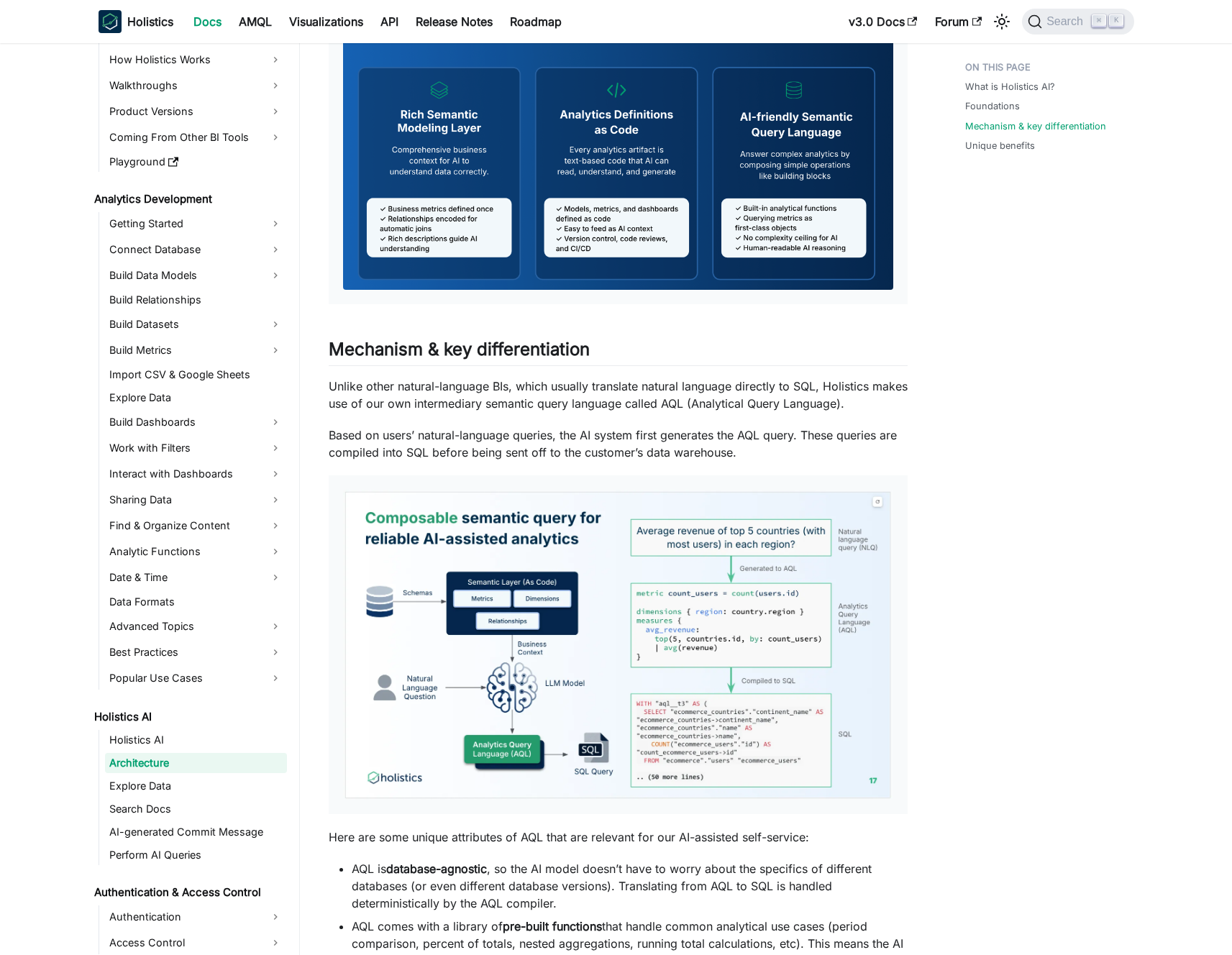
click at [628, 431] on p "Based on users’ natural-language queries, the AI system first generates the AQL…" at bounding box center [617, 443] width 579 height 34
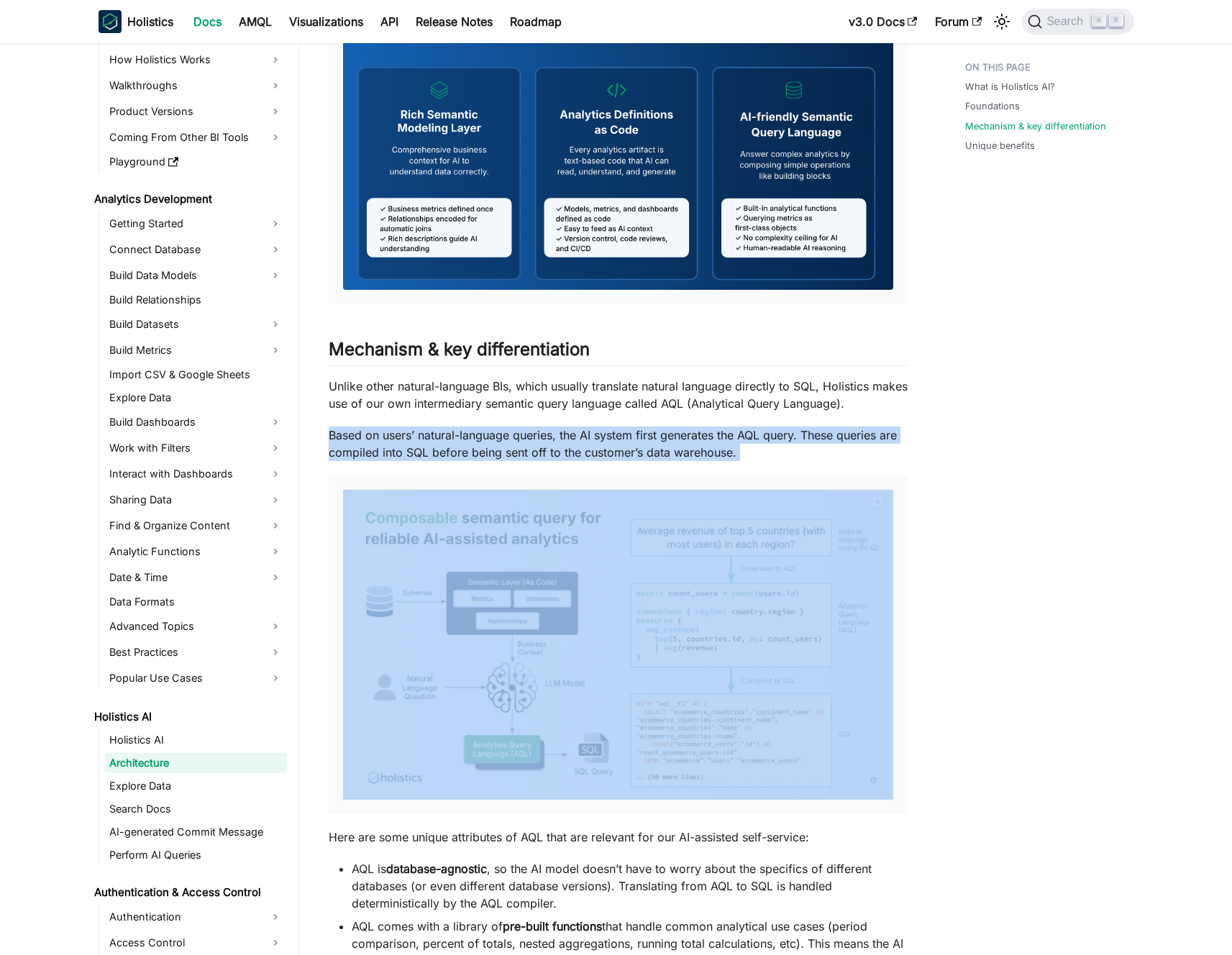
click at [628, 431] on p "Based on users’ natural-language queries, the AI system first generates the AQL…" at bounding box center [617, 443] width 579 height 34
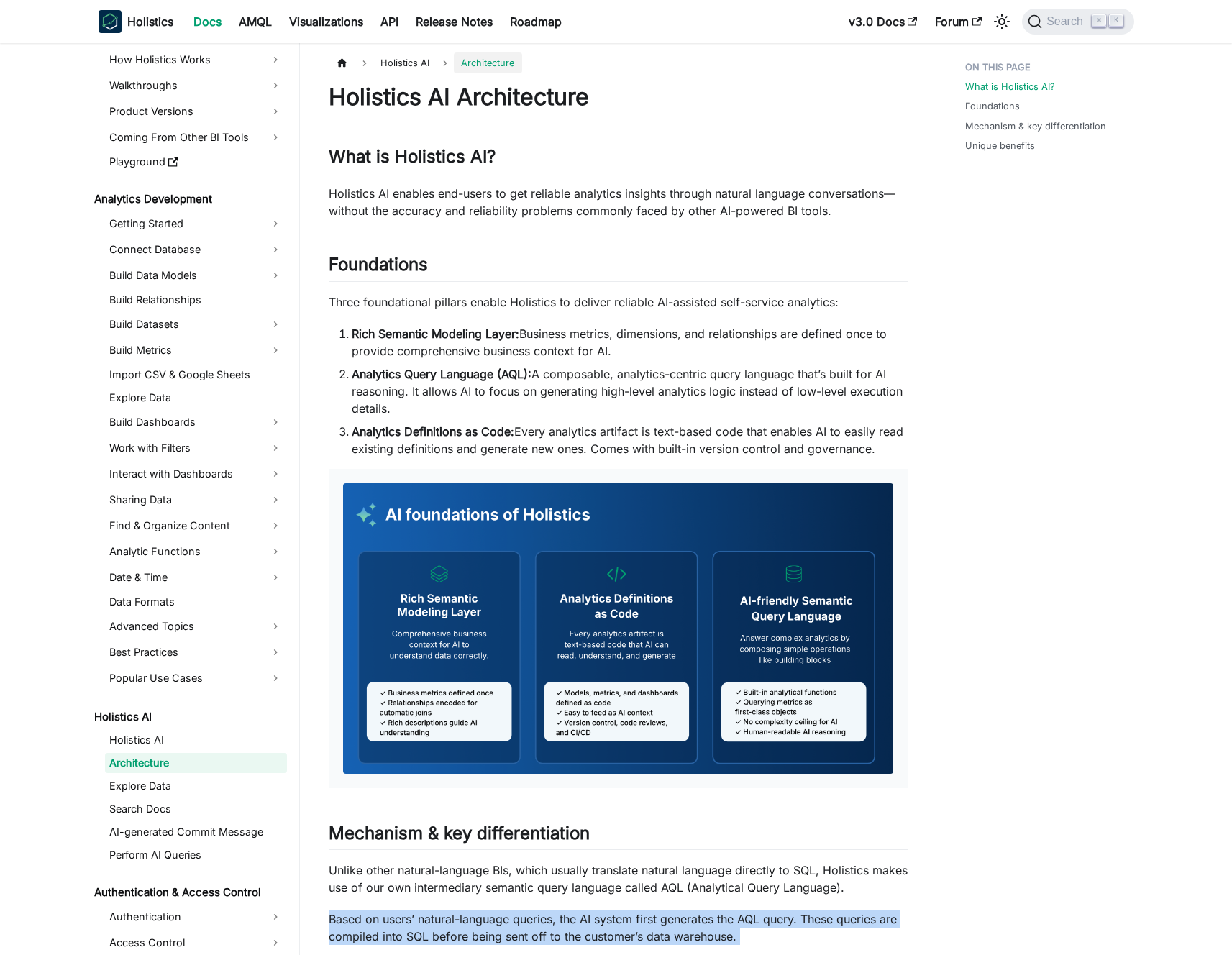
scroll to position [3, 0]
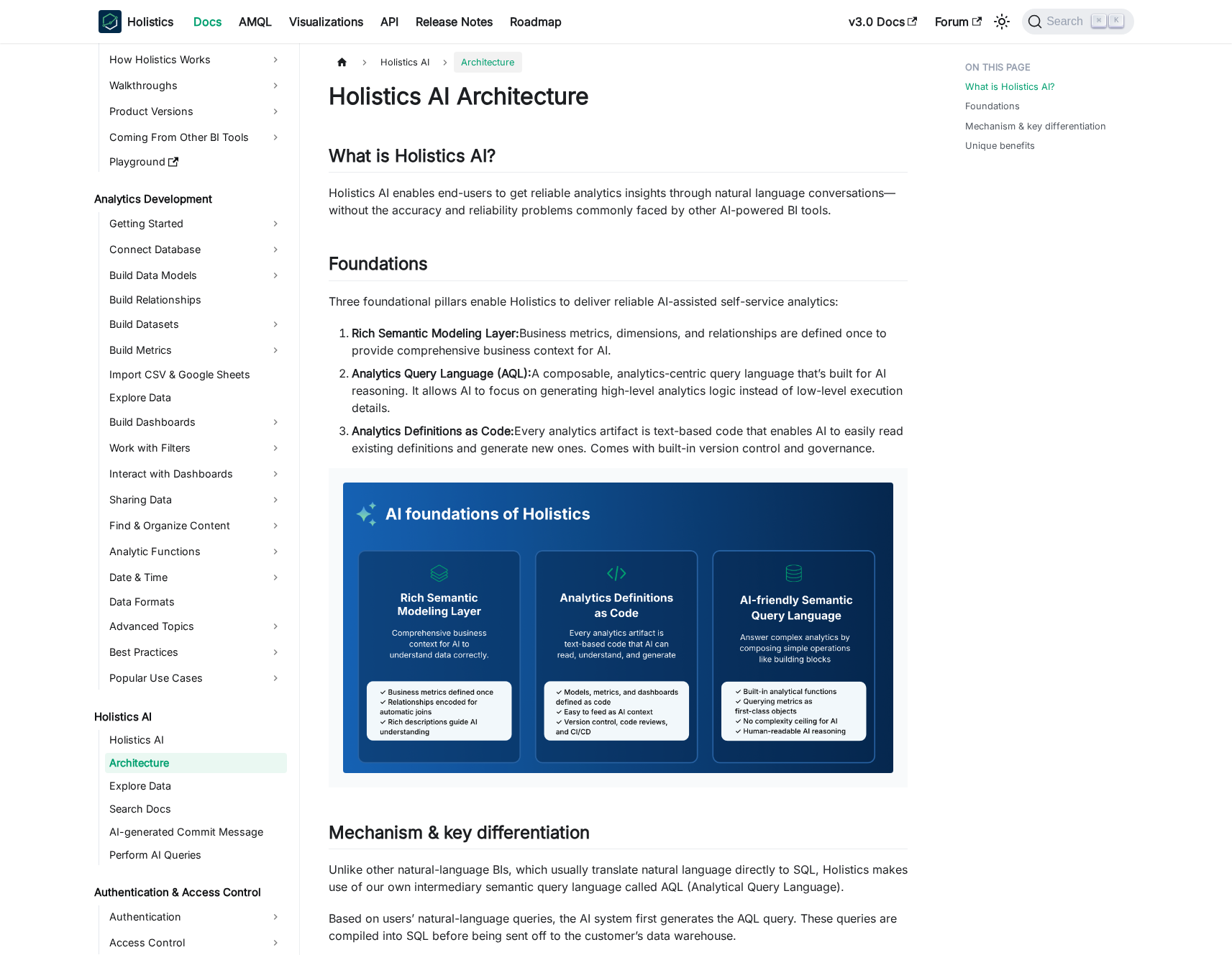
click at [604, 423] on li "Analytics Definitions as Code: Every analytics artifact is text-based code that…" at bounding box center [629, 439] width 555 height 34
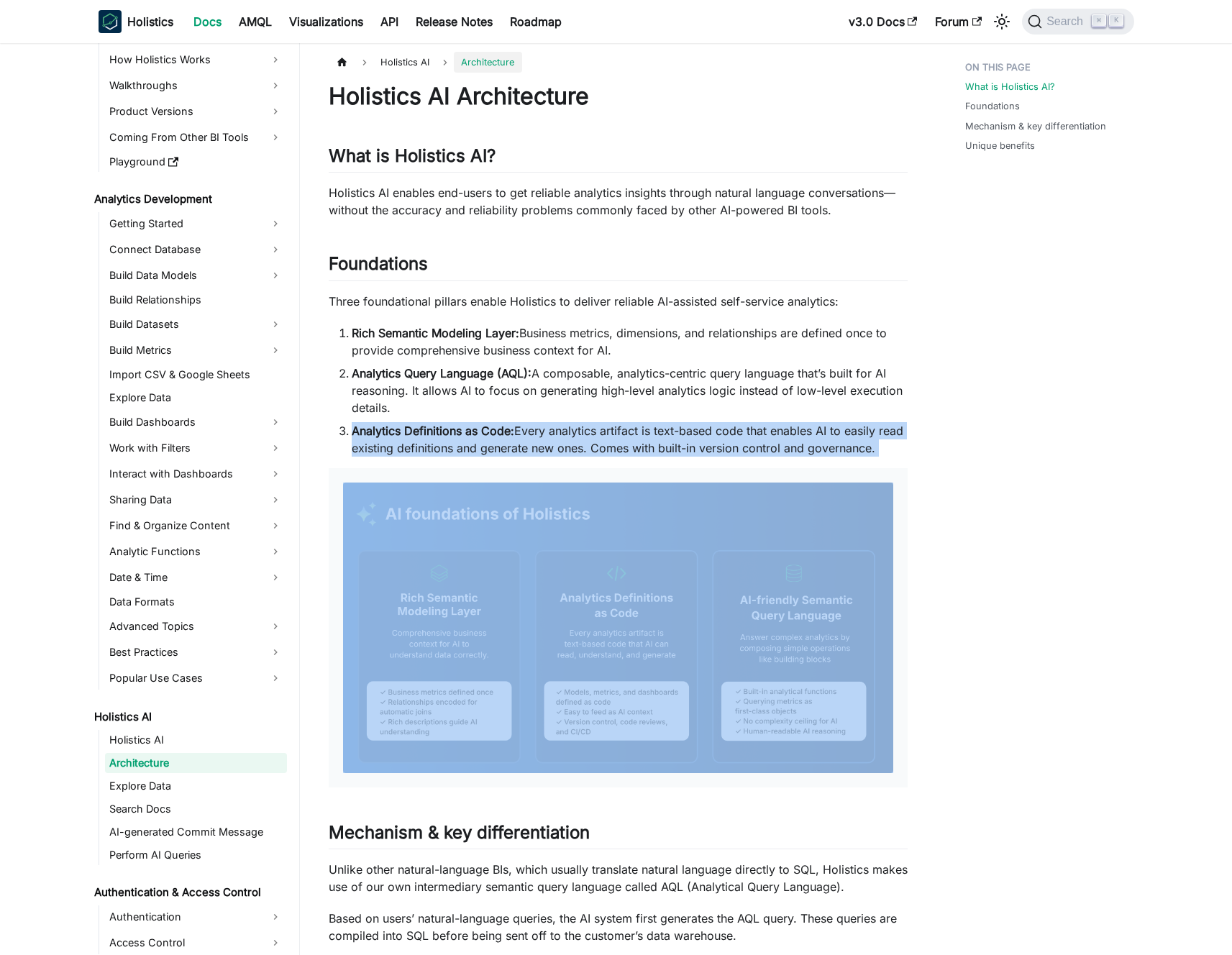
click at [604, 423] on li "Analytics Definitions as Code: Every analytics artifact is text-based code that…" at bounding box center [629, 439] width 555 height 34
click at [588, 422] on li "Analytics Definitions as Code: Every analytics artifact is text-based code that…" at bounding box center [629, 439] width 555 height 34
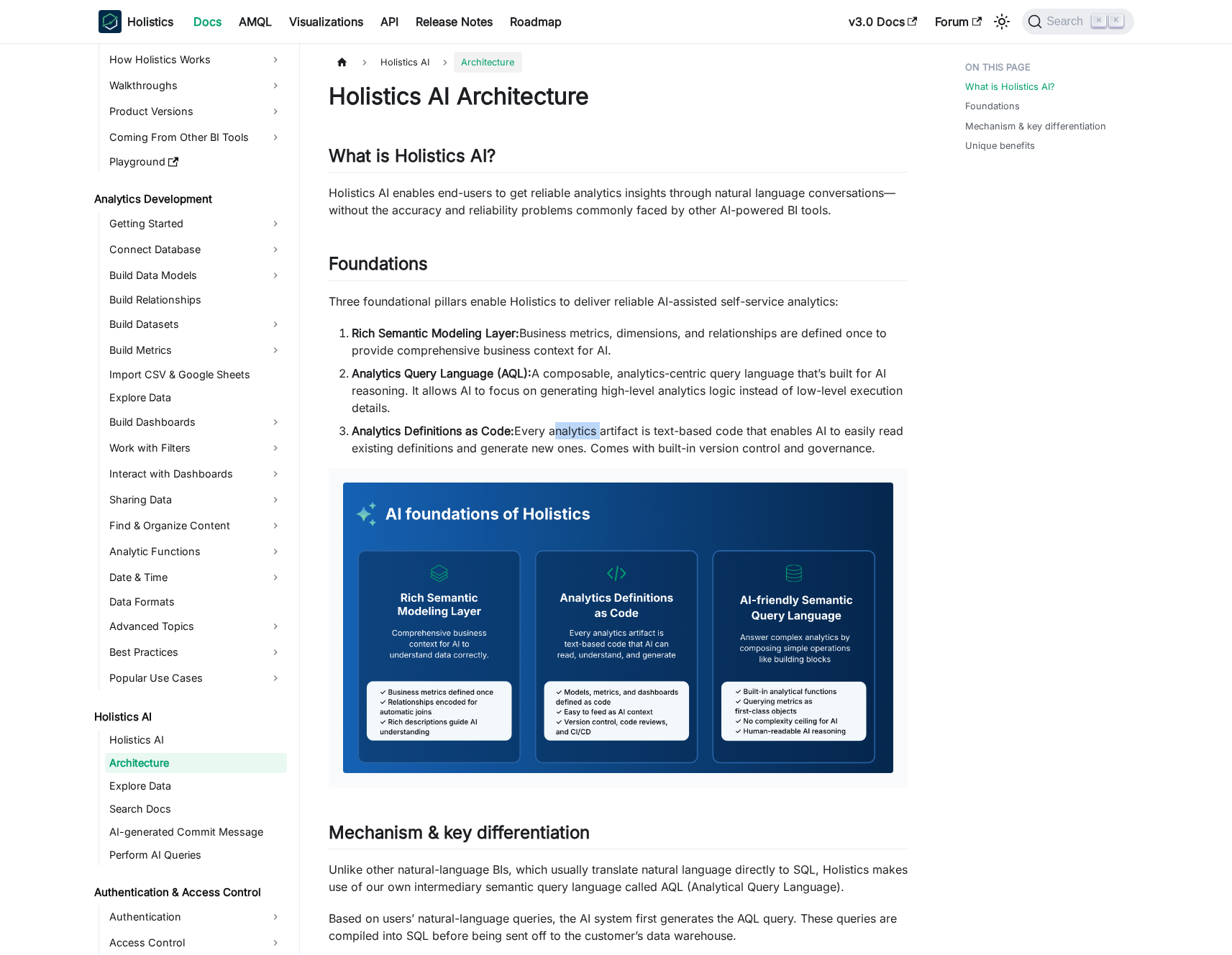
click at [588, 422] on li "Analytics Definitions as Code: Every analytics artifact is text-based code that…" at bounding box center [629, 439] width 555 height 34
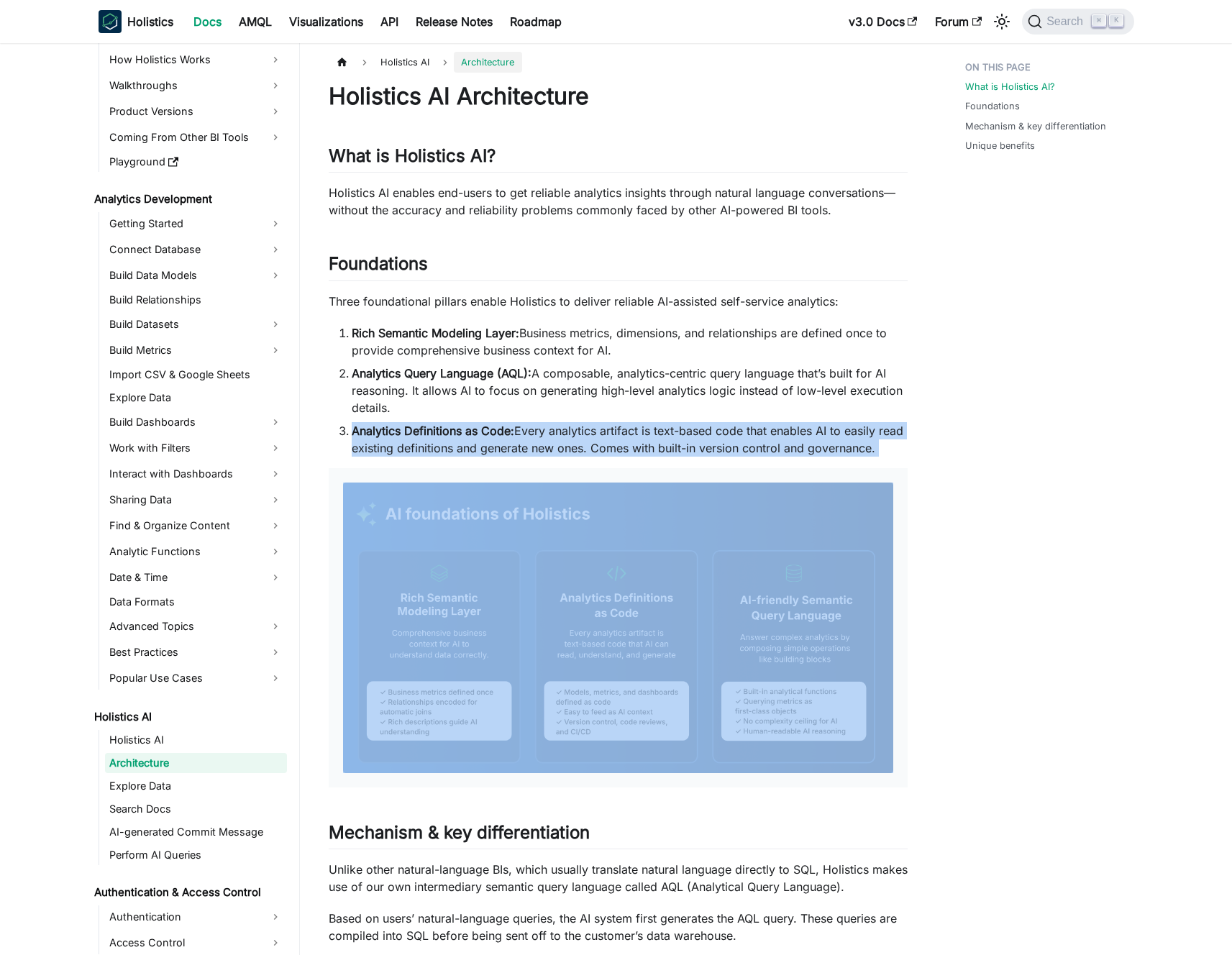
click at [588, 422] on li "Analytics Definitions as Code: Every analytics artifact is text-based code that…" at bounding box center [629, 439] width 555 height 34
click at [577, 420] on ol "Rich Semantic Modeling Layer: Business metrics, dimensions, and relationships a…" at bounding box center [617, 390] width 579 height 132
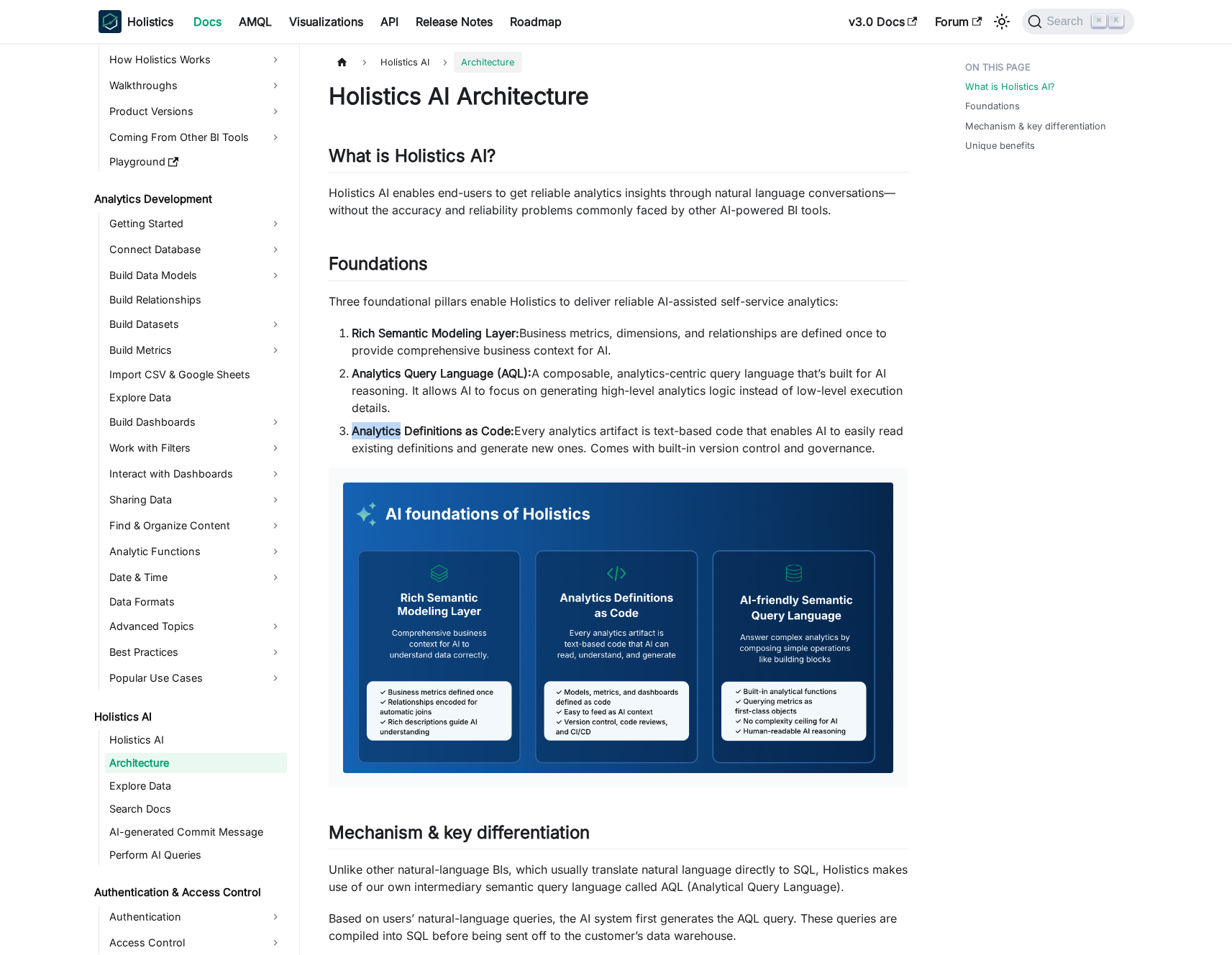
click at [577, 420] on ol "Rich Semantic Modeling Layer: Business metrics, dimensions, and relationships a…" at bounding box center [617, 390] width 579 height 132
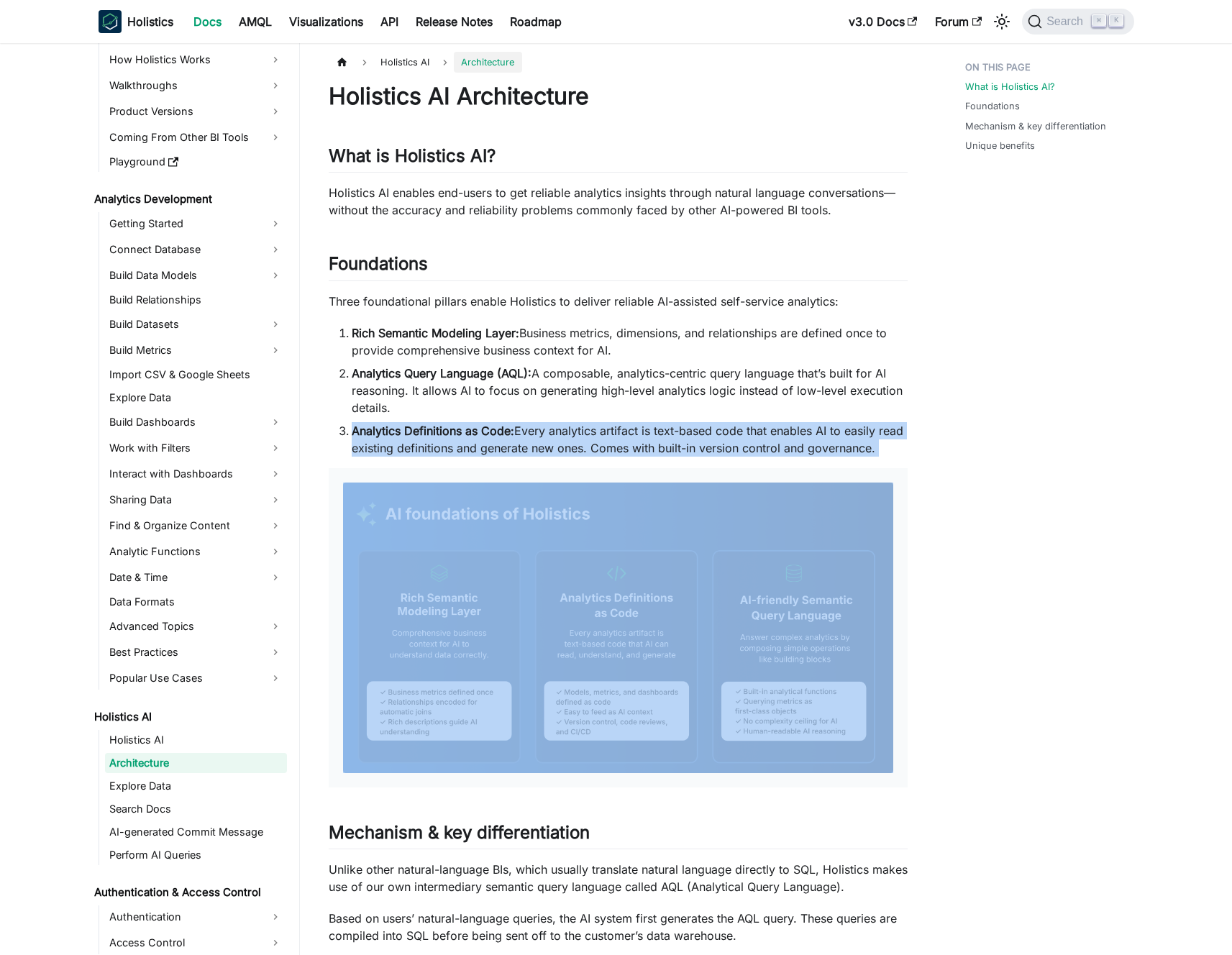
click at [577, 420] on ol "Rich Semantic Modeling Layer: Business metrics, dimensions, and relationships a…" at bounding box center [617, 390] width 579 height 132
click at [567, 419] on ol "Rich Semantic Modeling Layer: Business metrics, dimensions, and relationships a…" at bounding box center [617, 390] width 579 height 132
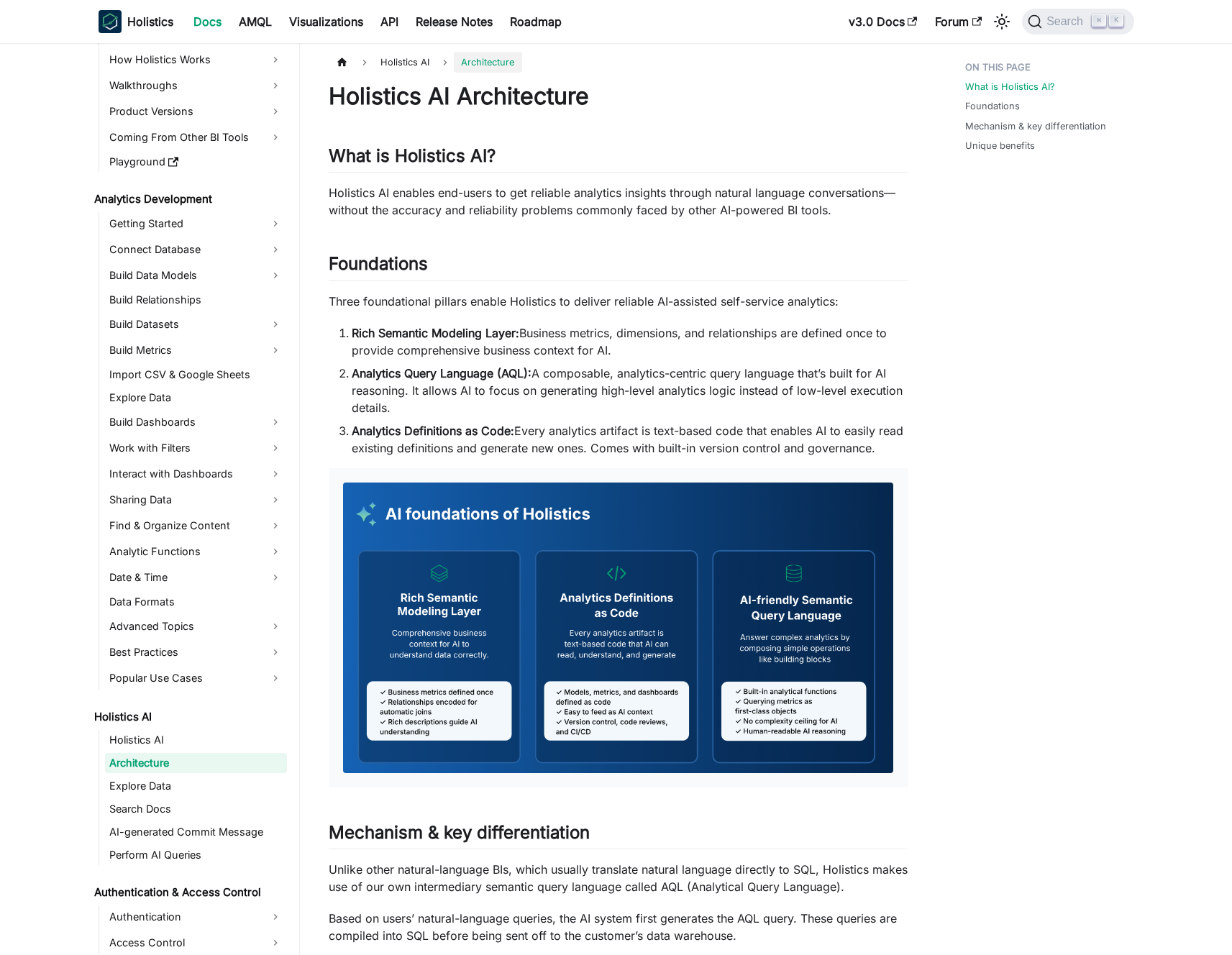
click at [559, 389] on li "Analytics Query Language (AQL): A composable, analytics-centric query language …" at bounding box center [629, 391] width 555 height 52
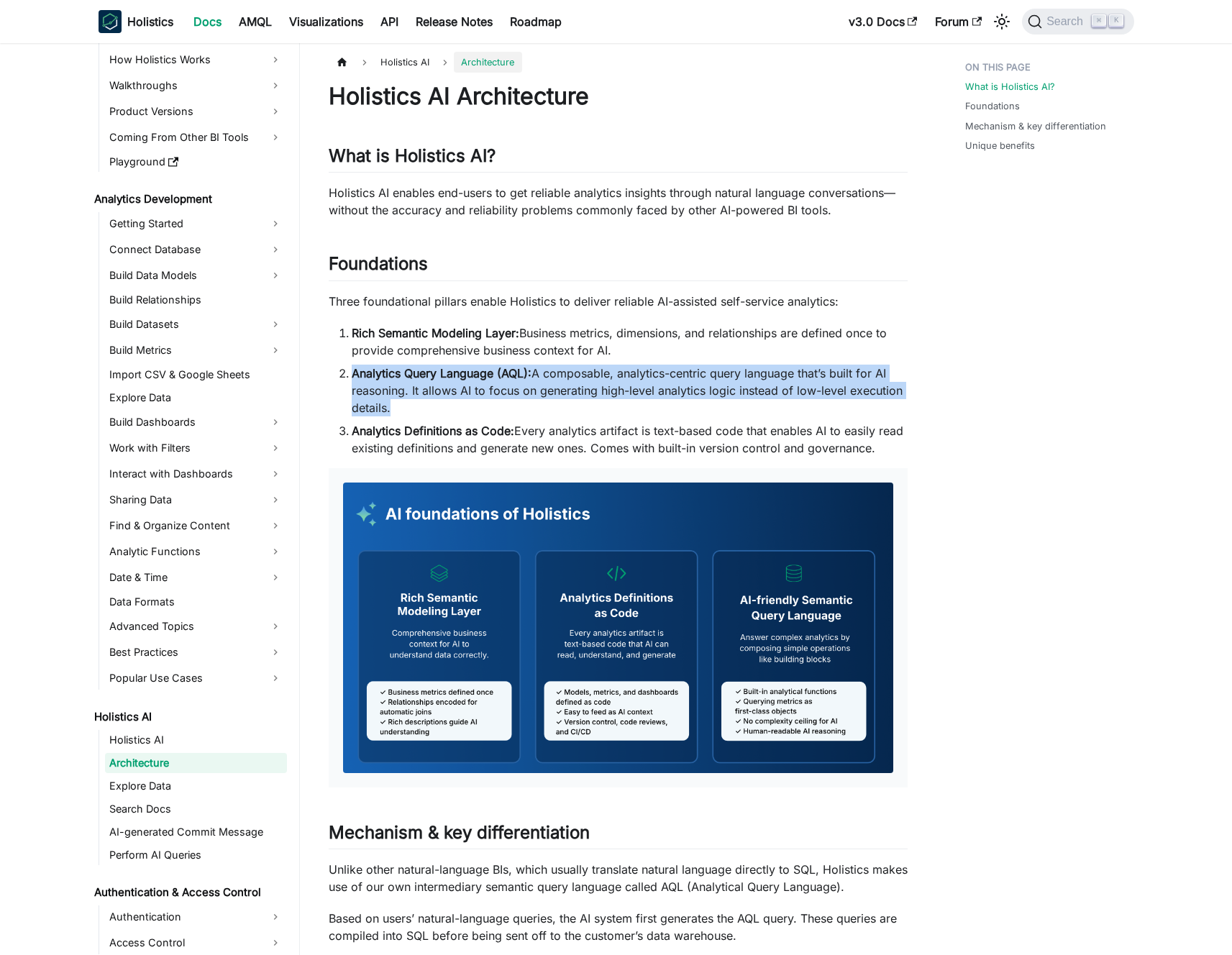
drag, startPoint x: 559, startPoint y: 389, endPoint x: 559, endPoint y: 345, distance: 44.0
click at [559, 348] on ol "Rich Semantic Modeling Layer: Business metrics, dimensions, and relationships a…" at bounding box center [617, 390] width 579 height 132
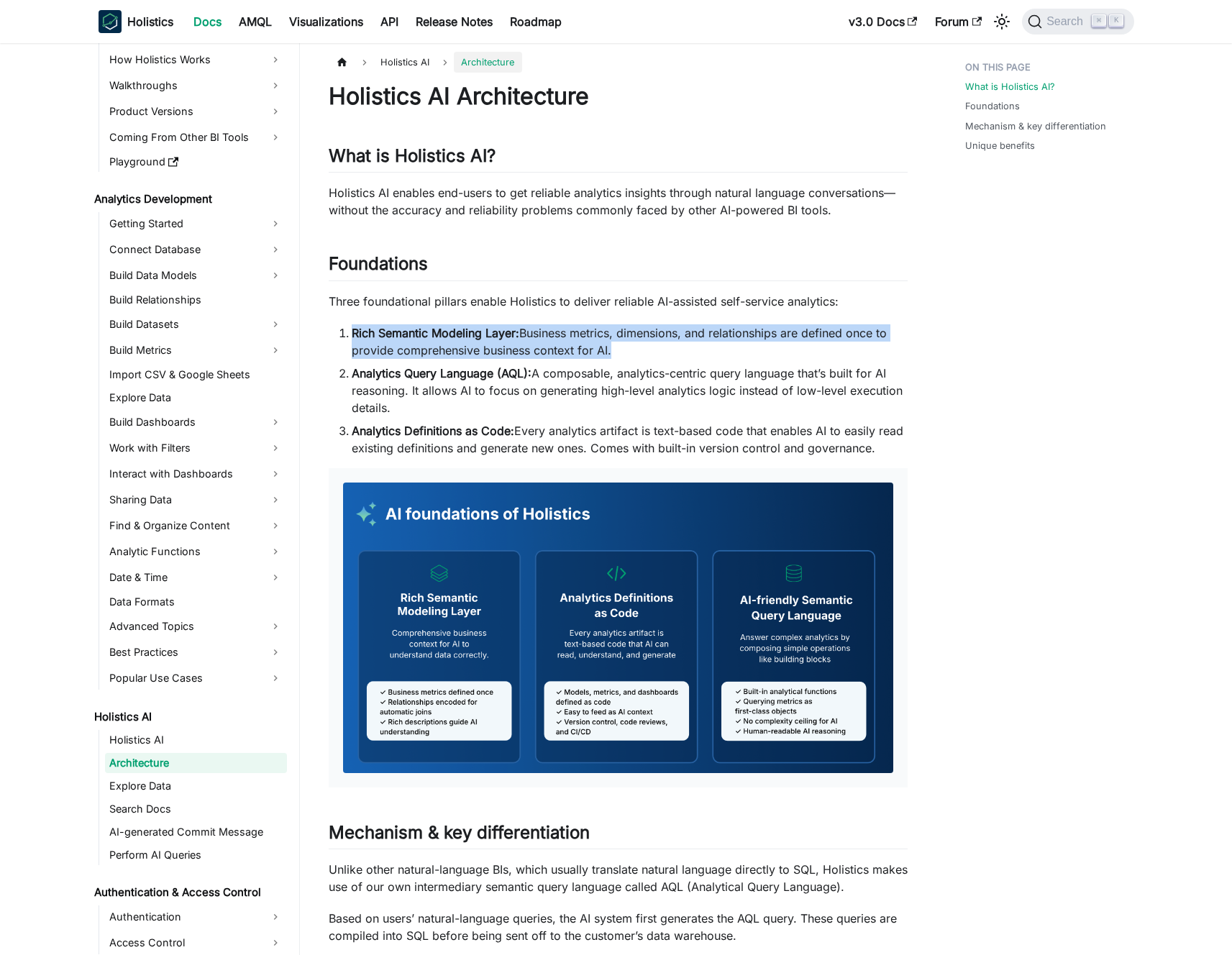
click at [558, 343] on li "Rich Semantic Modeling Layer: Business metrics, dimensions, and relationships a…" at bounding box center [629, 341] width 555 height 34
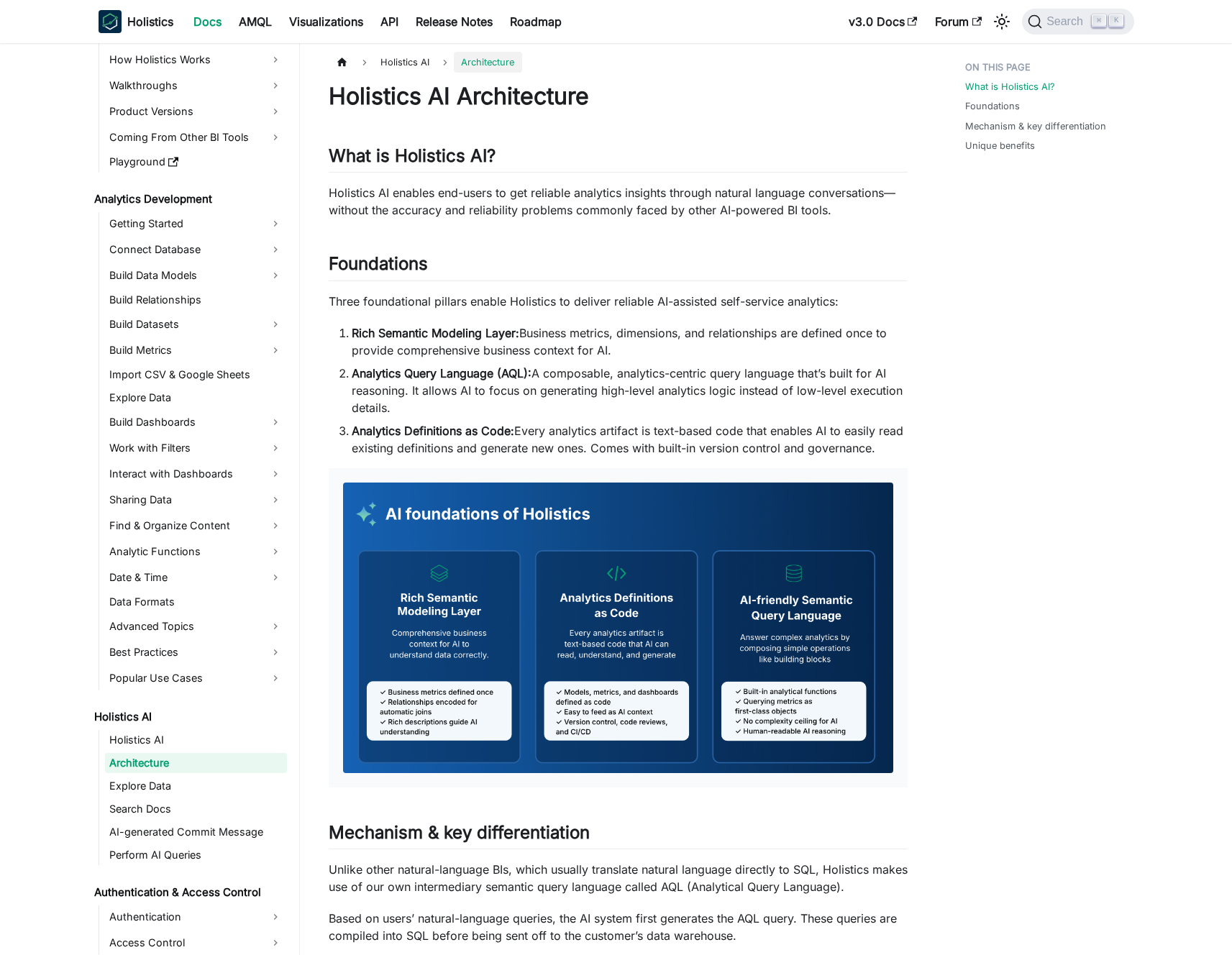
click at [545, 342] on li "Rich Semantic Modeling Layer: Business metrics, dimensions, and relationships a…" at bounding box center [629, 341] width 555 height 34
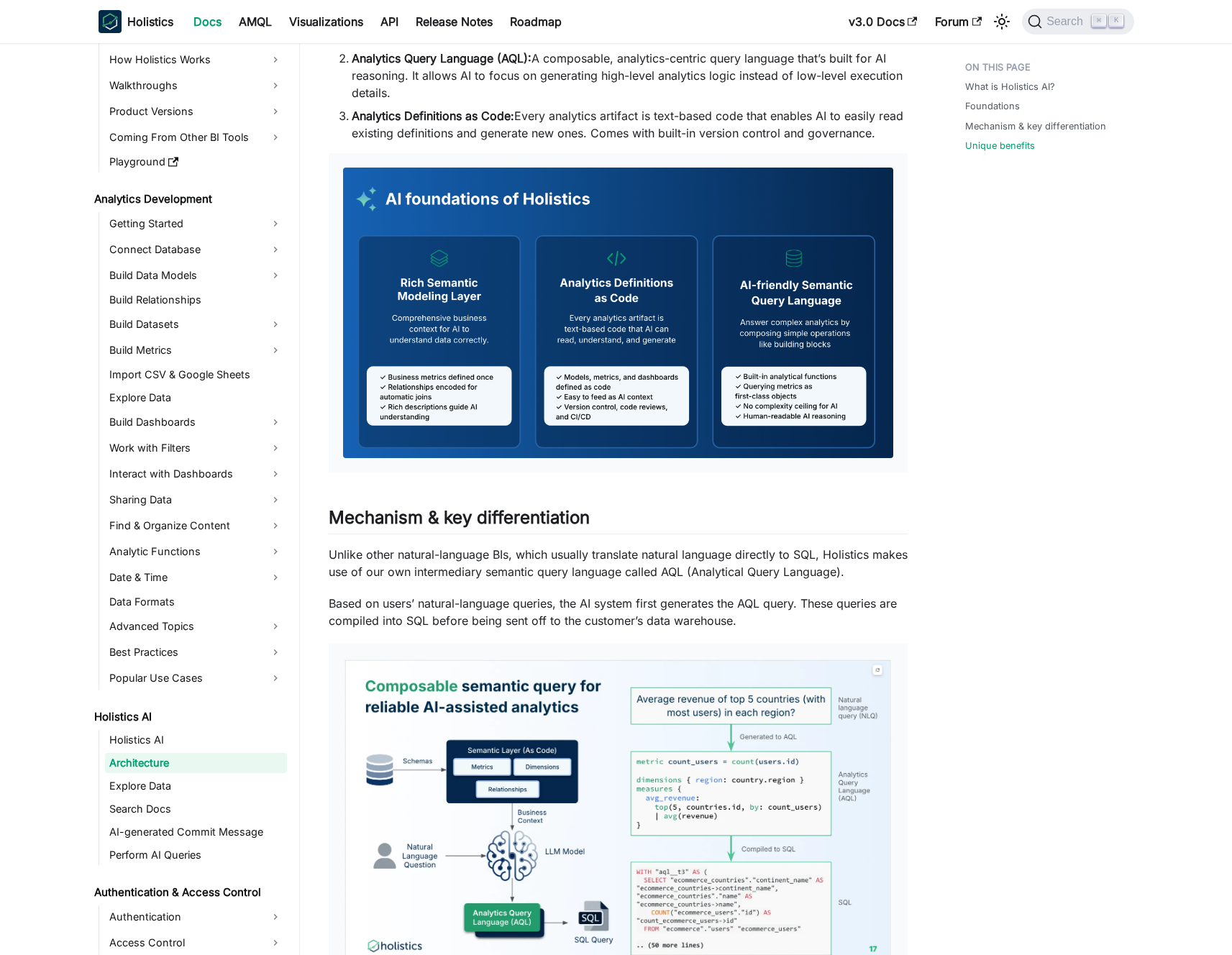
scroll to position [0, 0]
